Goal: Task Accomplishment & Management: Manage account settings

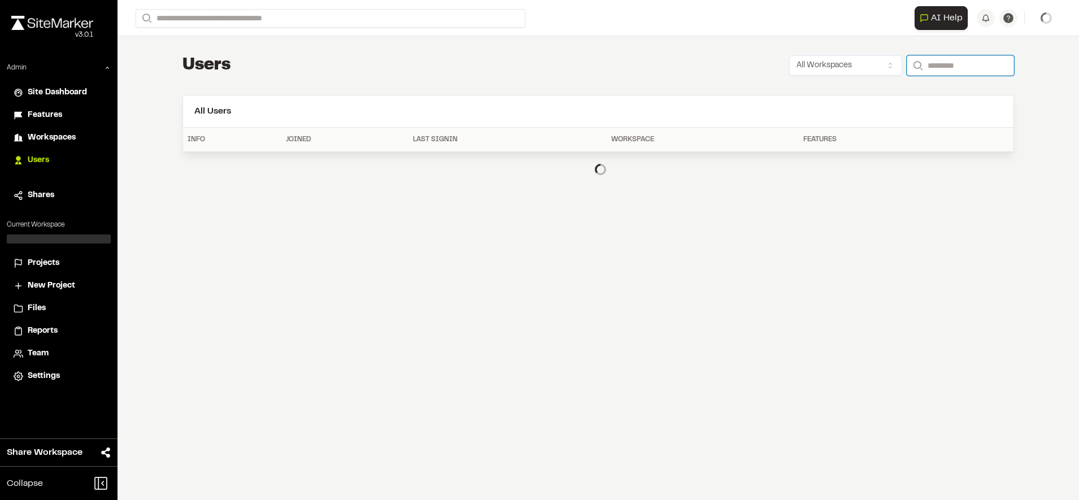
paste input "**********"
click at [928, 73] on input "Search" at bounding box center [960, 65] width 107 height 20
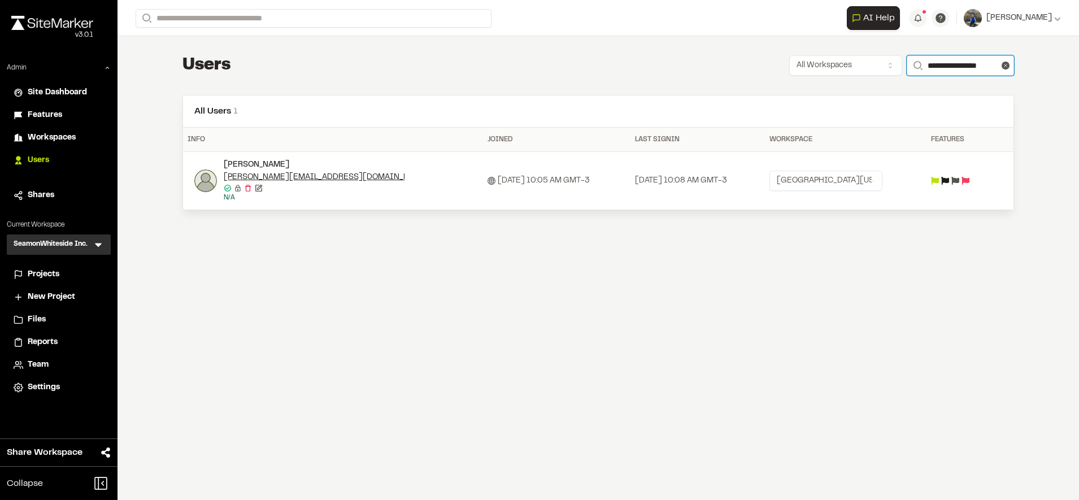
type input "**********"
click at [193, 180] on td "Jamie Conner jamiecc@umich.edu Email confirmed Email confirmed Destroy user Edi…" at bounding box center [333, 181] width 300 height 58
click at [203, 182] on img at bounding box center [205, 181] width 23 height 23
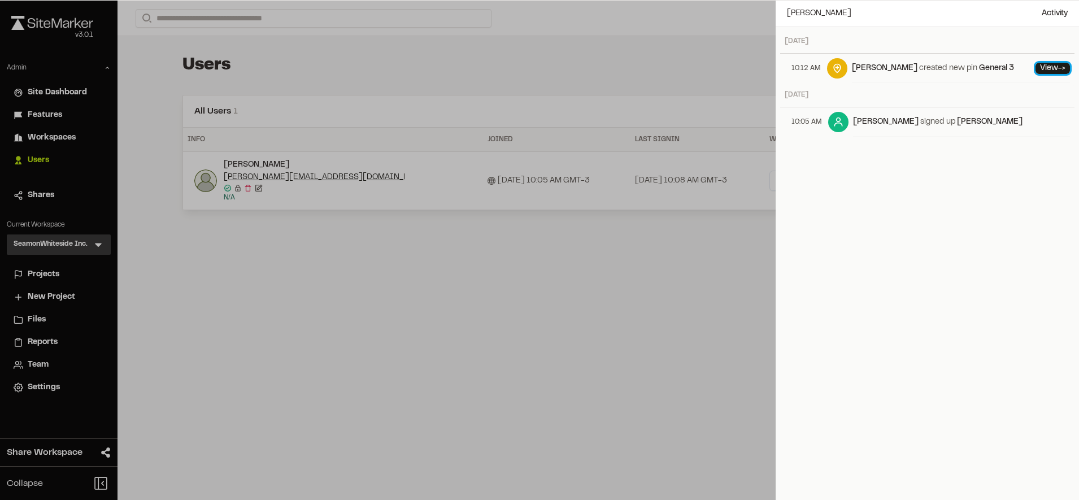
click at [1036, 66] on link "View ->" at bounding box center [1053, 68] width 34 height 11
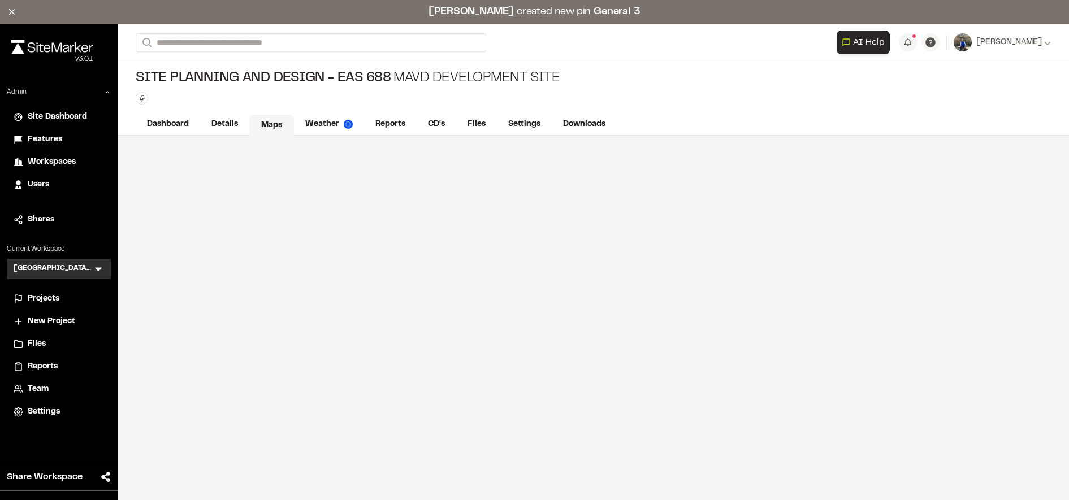
click at [280, 125] on link "Maps" at bounding box center [271, 125] width 45 height 21
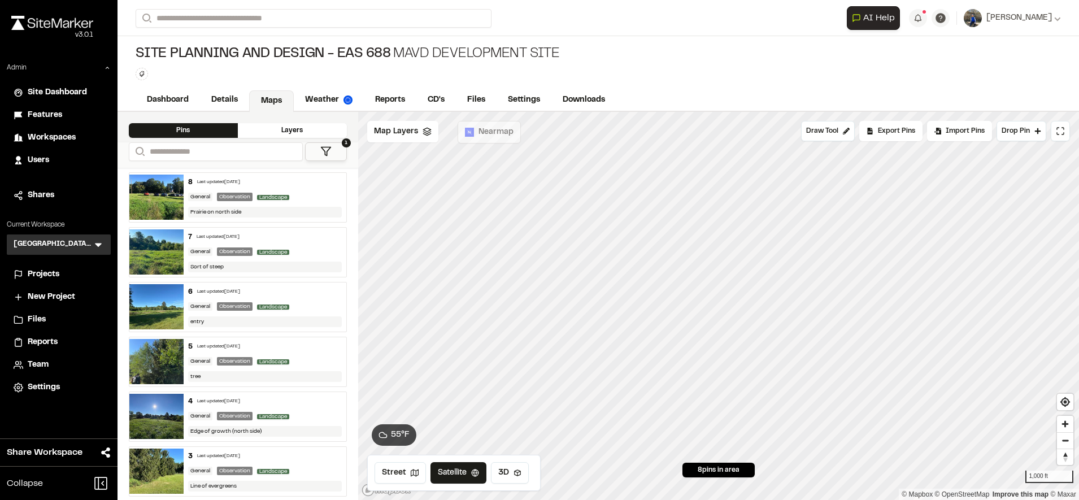
scroll to position [114, 0]
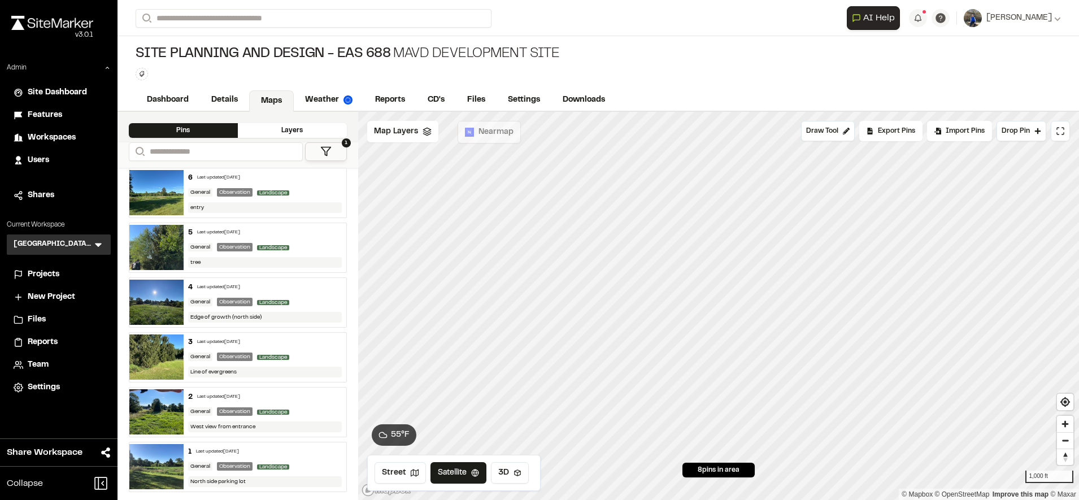
click at [318, 297] on div "General Observation Landscape" at bounding box center [265, 302] width 154 height 10
click at [832, 63] on div "Site Planning and Design - EAS 688 MAVD Development Site Type Enter or comma to…" at bounding box center [599, 62] width 962 height 53
click at [339, 102] on link "Weather" at bounding box center [329, 100] width 71 height 21
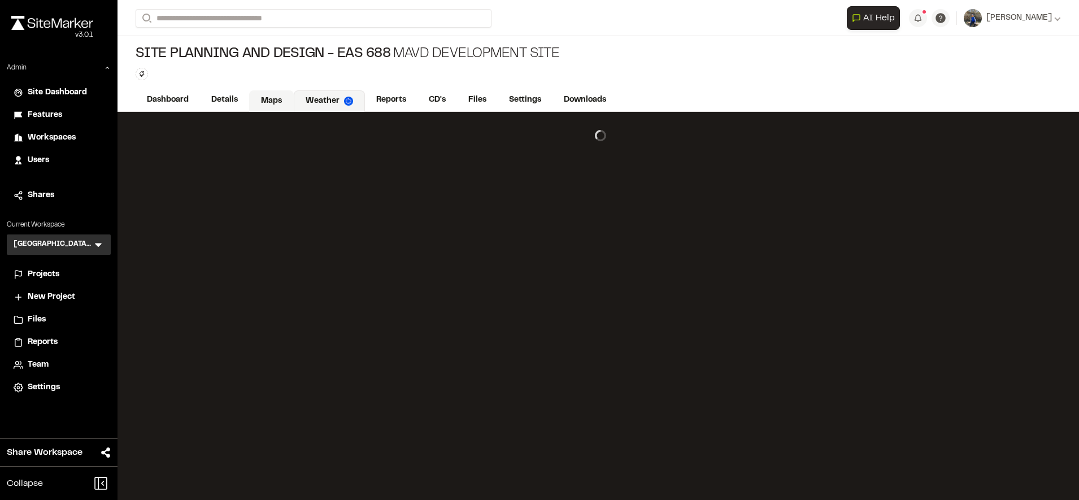
click at [281, 103] on link "Maps" at bounding box center [271, 100] width 45 height 21
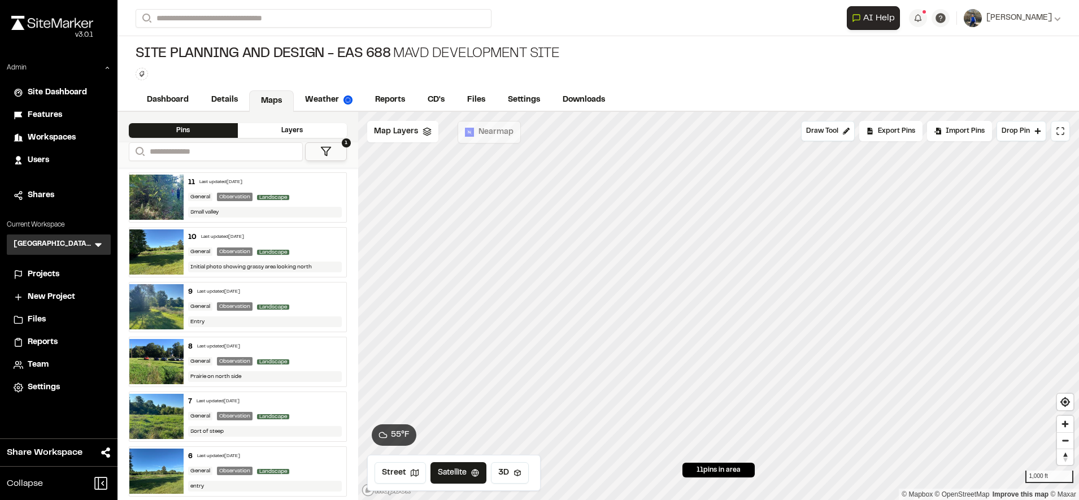
click at [331, 153] on icon at bounding box center [325, 151] width 11 height 11
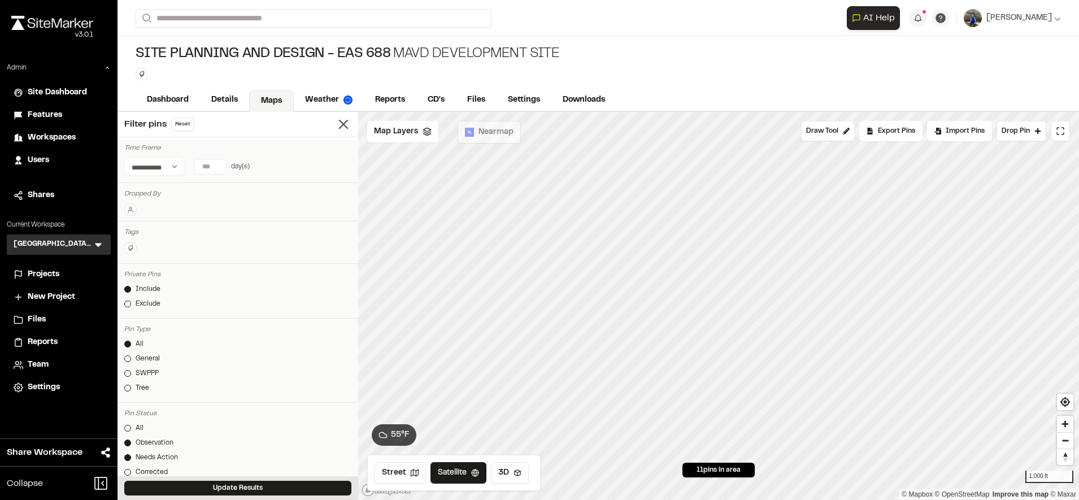
click at [136, 209] on button at bounding box center [130, 209] width 12 height 12
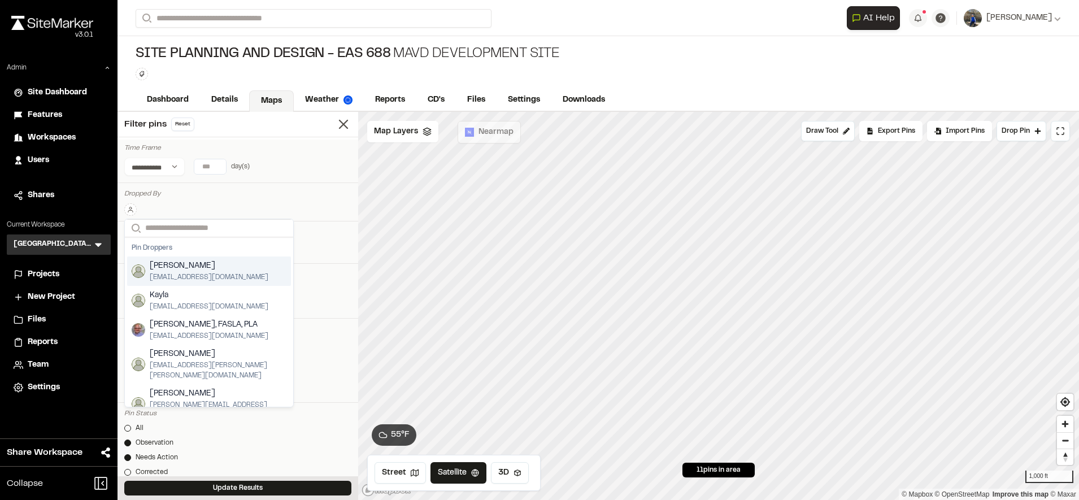
click at [98, 247] on icon at bounding box center [98, 244] width 11 height 11
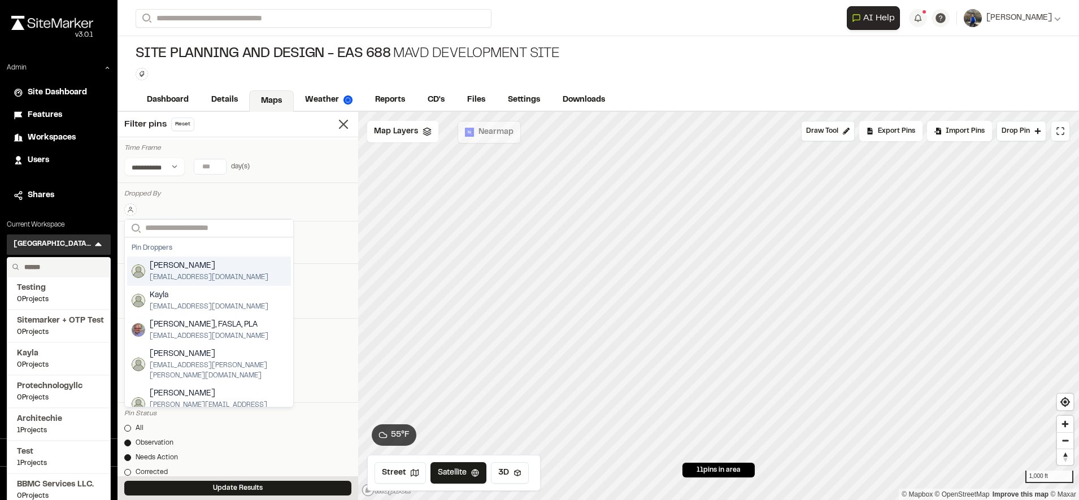
click at [84, 225] on p "Current Workspace" at bounding box center [59, 225] width 104 height 10
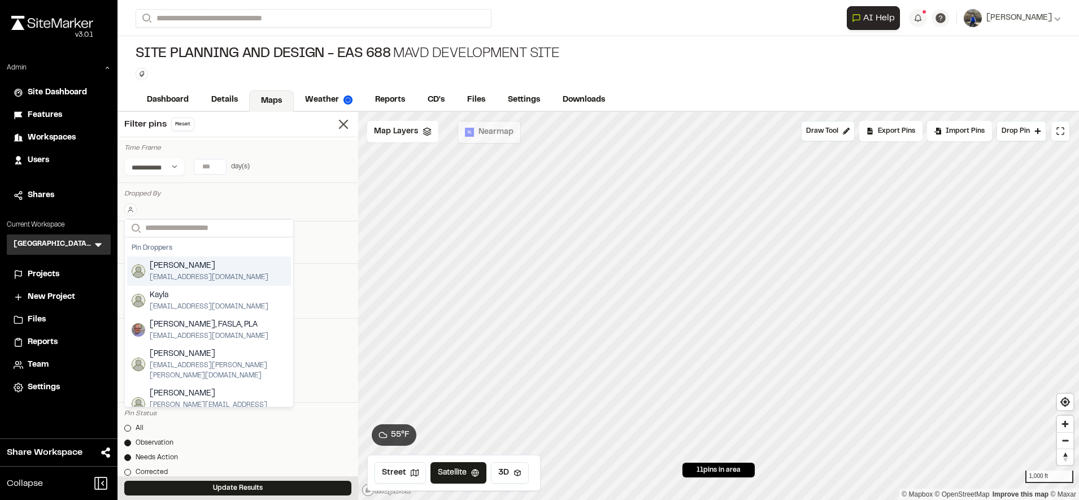
click at [42, 271] on span "Projects" at bounding box center [44, 274] width 32 height 12
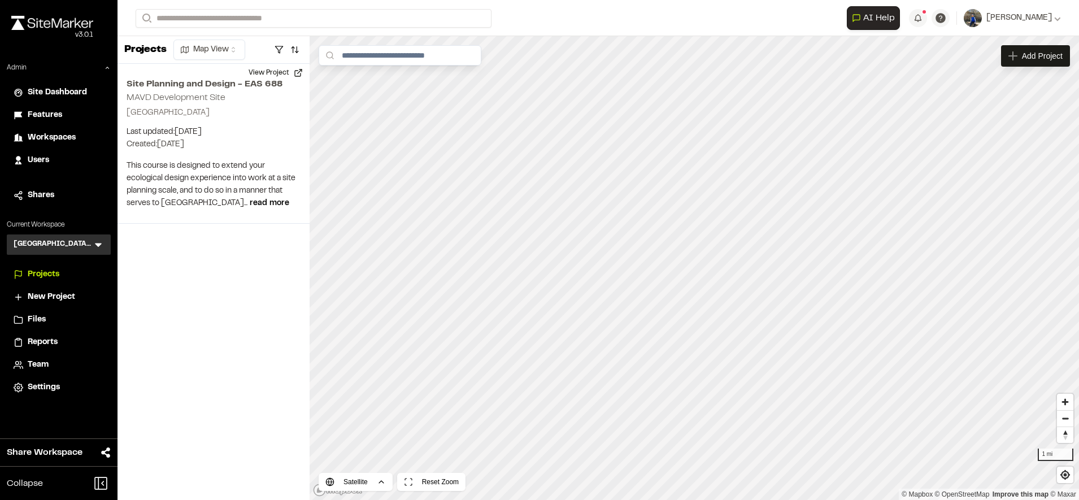
click at [54, 158] on div "Users" at bounding box center [66, 160] width 76 height 12
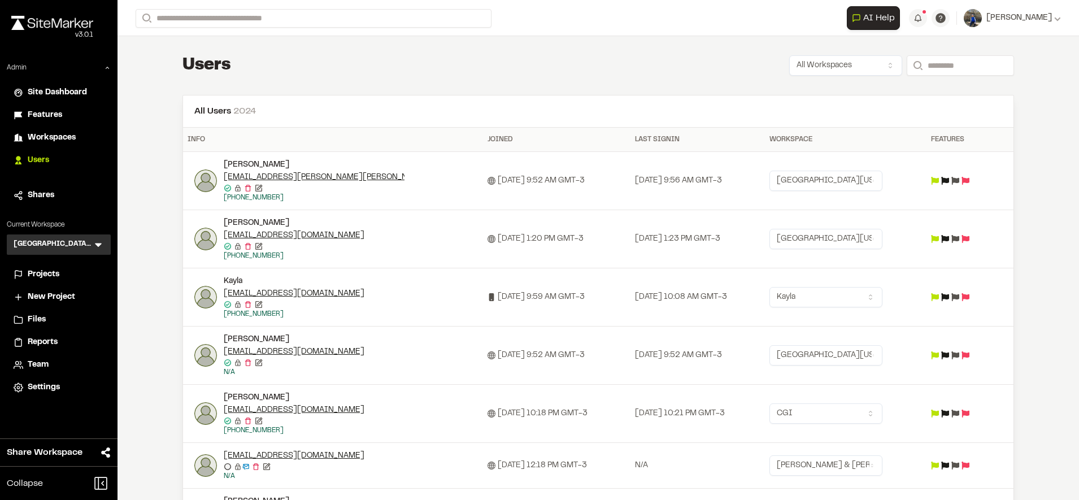
click at [858, 287] on td "Kayla" at bounding box center [846, 297] width 162 height 58
click at [857, 300] on html "Close sidebar v 3.0.1 Admin Site Dashboard Features Workspaces Users Shares Cur…" at bounding box center [539, 250] width 1079 height 500
click at [831, 305] on body "Close sidebar v 3.0.1 Admin Site Dashboard Features Workspaces Users Shares Cur…" at bounding box center [539, 250] width 1079 height 500
click at [205, 297] on img at bounding box center [205, 297] width 23 height 23
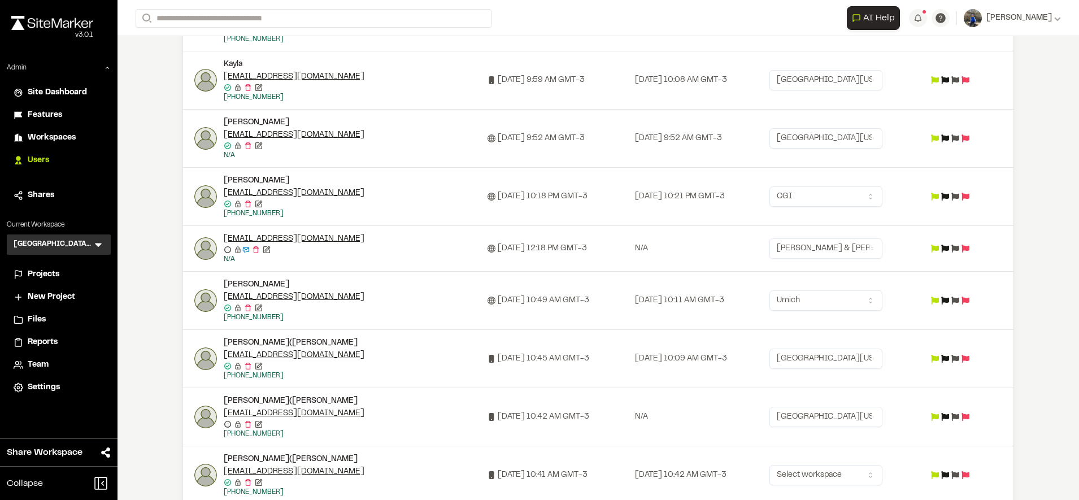
scroll to position [218, 0]
click at [847, 294] on html "Close sidebar v 3.0.1 Admin Site Dashboard Features Workspaces Users Shares Cur…" at bounding box center [539, 250] width 1079 height 500
click at [206, 301] on img at bounding box center [205, 300] width 23 height 23
click at [501, 306] on div at bounding box center [539, 250] width 1079 height 500
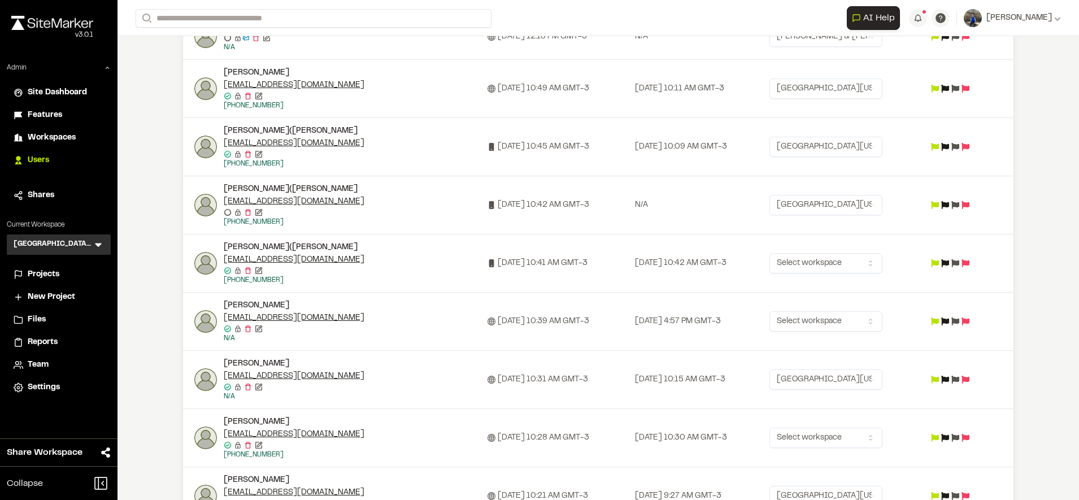
scroll to position [429, 0]
click at [821, 316] on html "Close sidebar v 3.0.1 Admin Site Dashboard Features Workspaces Users Shares Cur…" at bounding box center [539, 250] width 1079 height 500
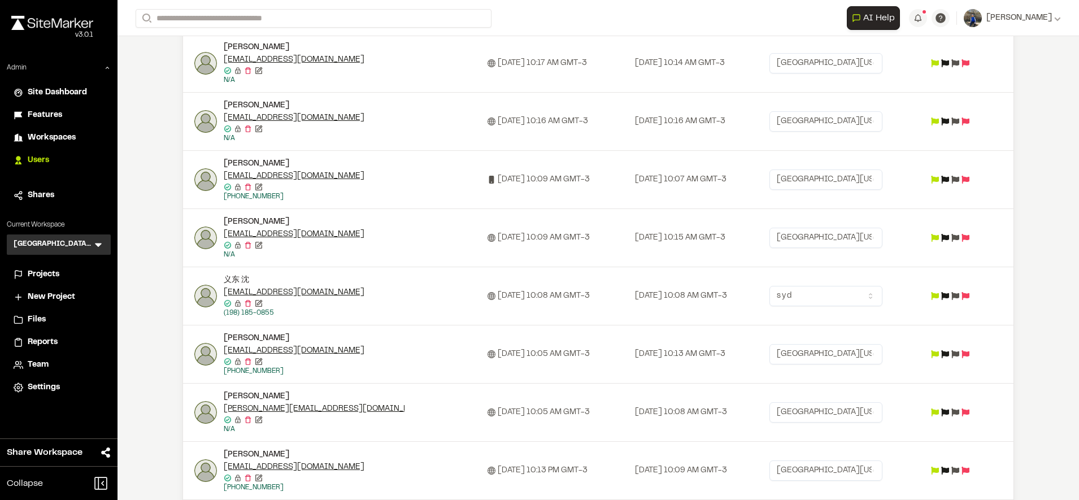
scroll to position [980, 0]
